Goal: Task Accomplishment & Management: Manage account settings

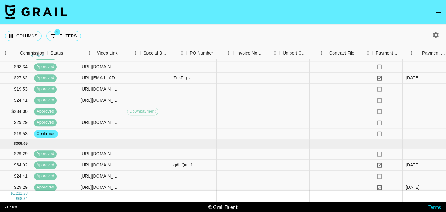
scroll to position [185, 583]
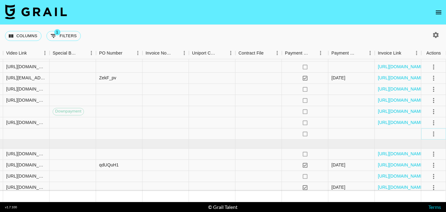
click at [435, 133] on icon "select merge strategy" at bounding box center [433, 133] width 7 height 7
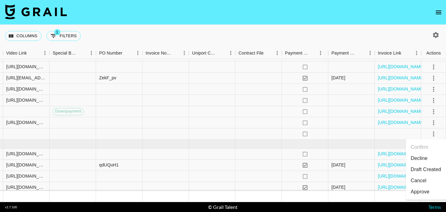
click at [419, 181] on li "Cancel" at bounding box center [426, 180] width 40 height 11
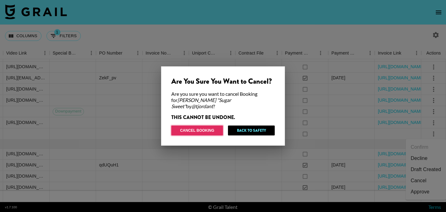
click at [202, 130] on button "Cancel Booking" at bounding box center [197, 131] width 52 height 10
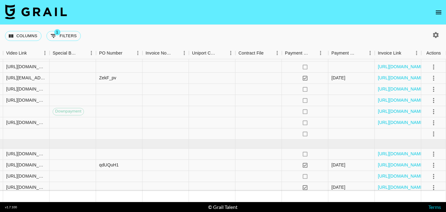
click at [435, 135] on icon "select merge strategy" at bounding box center [433, 133] width 7 height 7
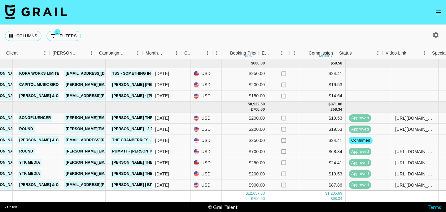
scroll to position [0, 91]
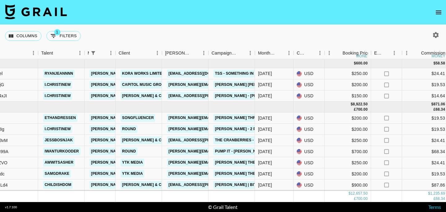
click at [441, 13] on icon "open drawer" at bounding box center [438, 12] width 7 height 7
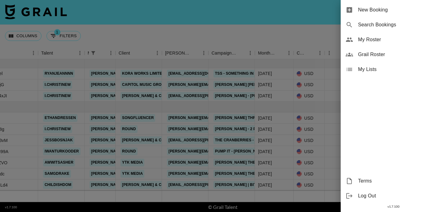
click at [364, 42] on span "My Roster" at bounding box center [399, 39] width 83 height 7
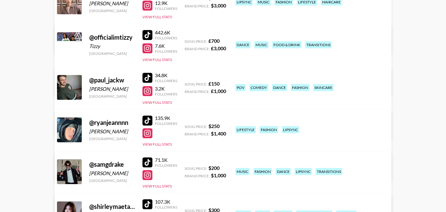
scroll to position [540, 0]
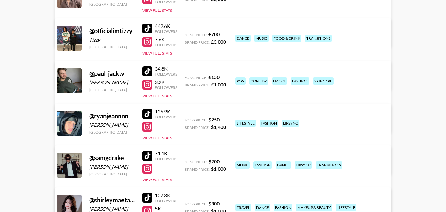
click at [145, 70] on div at bounding box center [148, 71] width 10 height 10
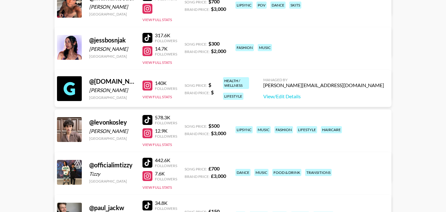
scroll to position [640, 0]
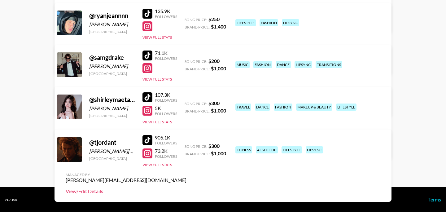
click at [187, 188] on link "View/Edit Details" at bounding box center [126, 191] width 121 height 6
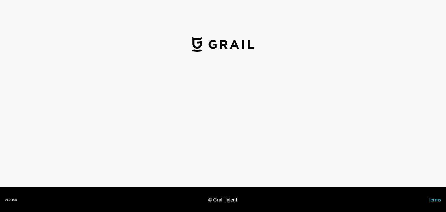
select select "USD"
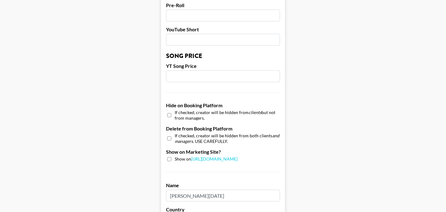
scroll to position [505, 0]
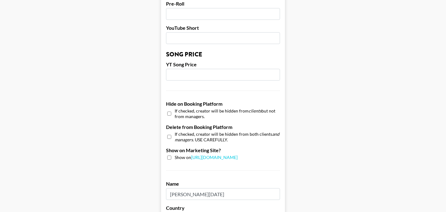
click at [180, 108] on span "If checked, creator will be hidden from clients but not from managers." at bounding box center [227, 113] width 105 height 11
click at [169, 109] on input "checkbox" at bounding box center [169, 113] width 4 height 9
checkbox input "true"
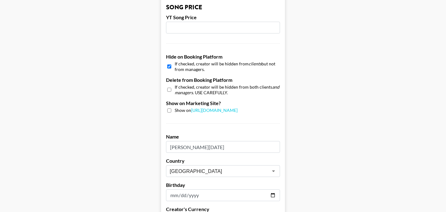
scroll to position [629, 0]
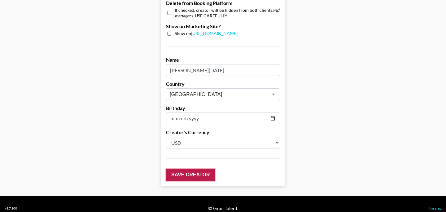
click at [182, 169] on input "Save Creator" at bounding box center [190, 175] width 49 height 12
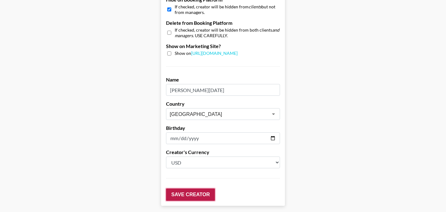
scroll to position [649, 0]
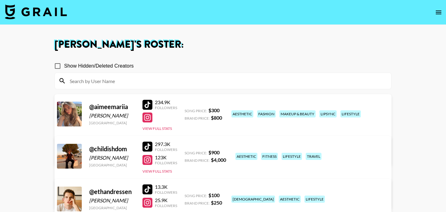
click at [440, 12] on icon "open drawer" at bounding box center [438, 12] width 7 height 7
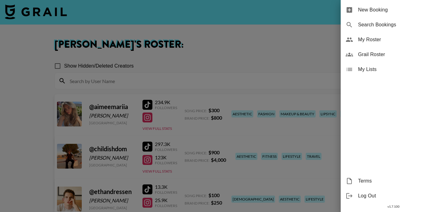
click at [47, 17] on div at bounding box center [223, 106] width 446 height 212
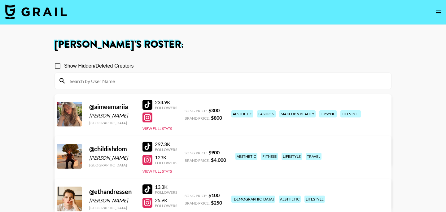
click at [44, 17] on img at bounding box center [36, 11] width 62 height 15
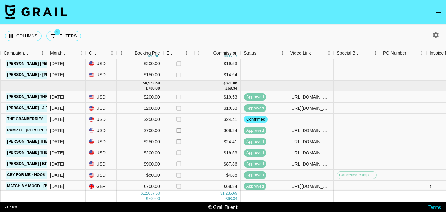
scroll to position [14, 299]
